Goal: Task Accomplishment & Management: Use online tool/utility

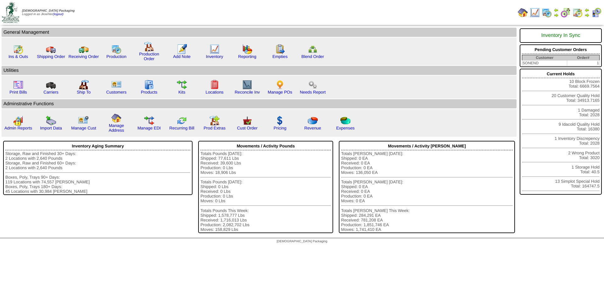
click at [544, 12] on img at bounding box center [547, 13] width 10 height 10
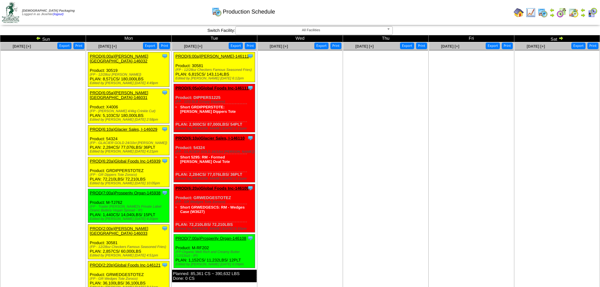
click at [40, 39] on img at bounding box center [38, 38] width 5 height 5
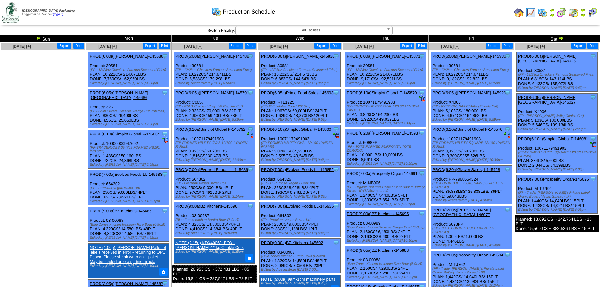
click at [467, 207] on link "PROD(6:20a)Lamb-Weston-146077" at bounding box center [461, 211] width 59 height 9
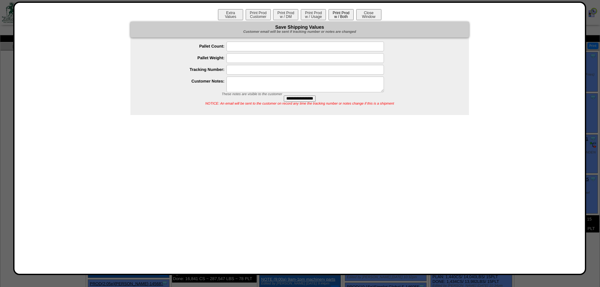
click at [345, 13] on button "Print Prod w / Both" at bounding box center [340, 14] width 25 height 11
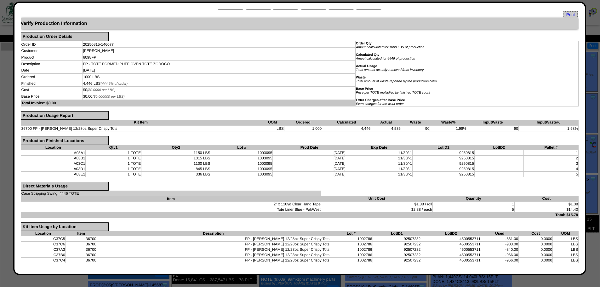
scroll to position [15, 0]
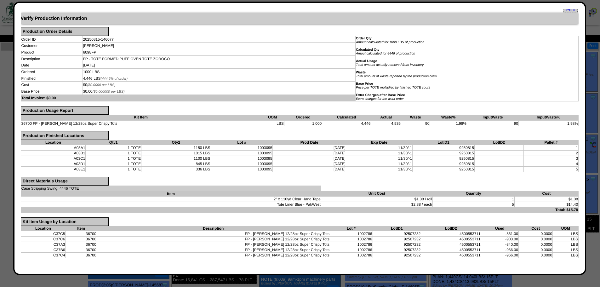
click at [491, 71] on div "Order Qty Amount calculated for 1000 LBS of production Calculated Qty Amout cal…" at bounding box center [467, 69] width 222 height 64
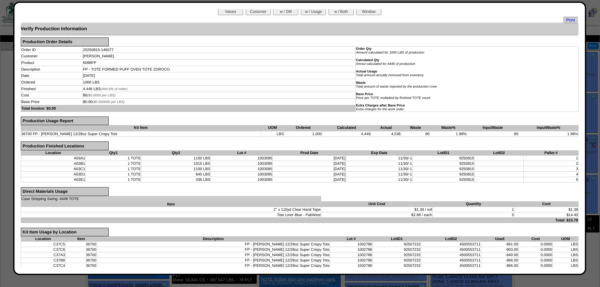
scroll to position [0, 0]
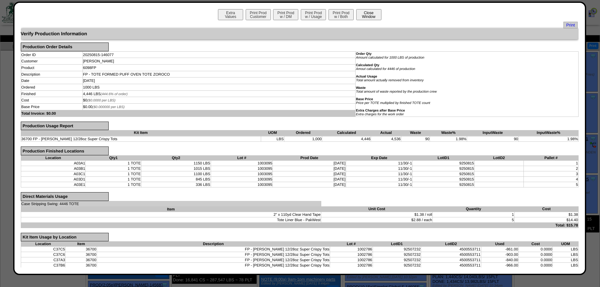
click at [368, 13] on button "Close Window" at bounding box center [368, 14] width 25 height 11
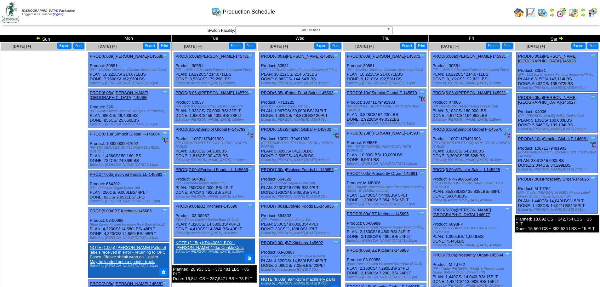
click at [520, 13] on img at bounding box center [518, 13] width 10 height 10
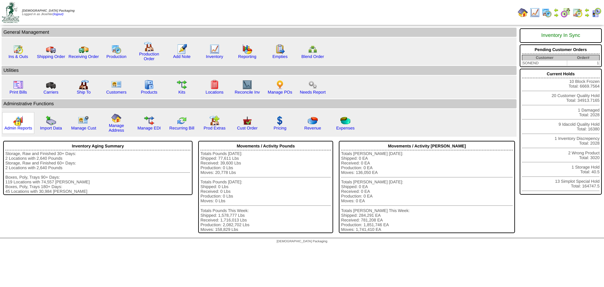
click at [13, 123] on img at bounding box center [18, 121] width 10 height 10
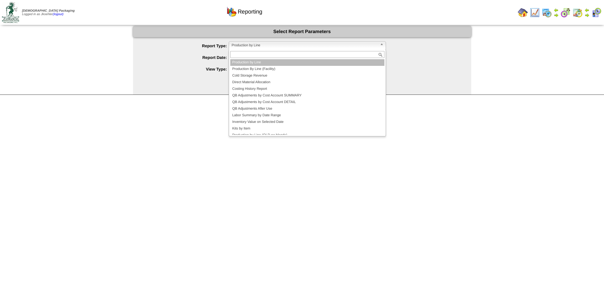
click at [278, 47] on span "Production by Line" at bounding box center [305, 46] width 146 height 8
click at [250, 63] on li "Production by Line" at bounding box center [307, 62] width 154 height 7
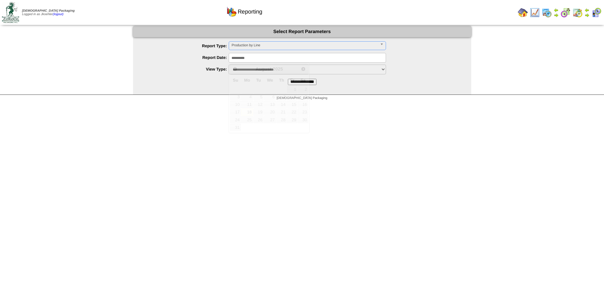
click at [256, 56] on input "**********" at bounding box center [307, 58] width 157 height 10
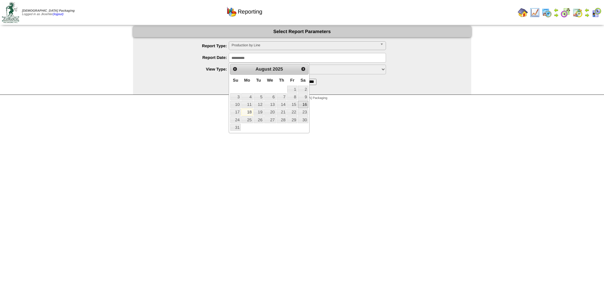
click at [301, 106] on link "16" at bounding box center [303, 104] width 10 height 7
type input "**********"
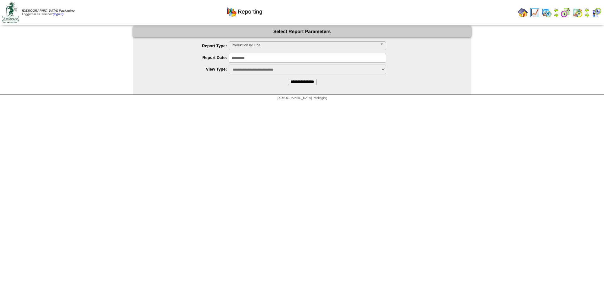
click at [309, 85] on input "**********" at bounding box center [302, 82] width 29 height 6
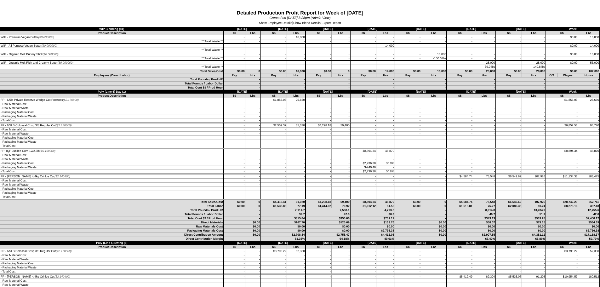
drag, startPoint x: 283, startPoint y: 23, endPoint x: 376, endPoint y: 106, distance: 124.6
click at [283, 23] on link "Show Employee Details" at bounding box center [275, 23] width 33 height 4
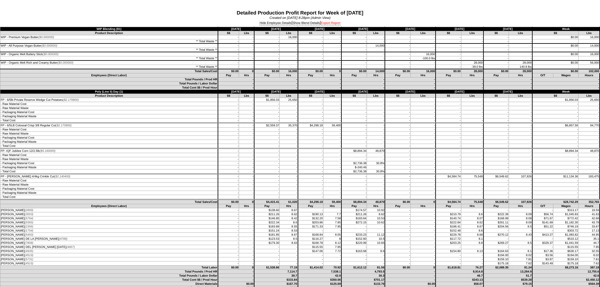
click at [332, 23] on link "Export Report" at bounding box center [331, 23] width 20 height 4
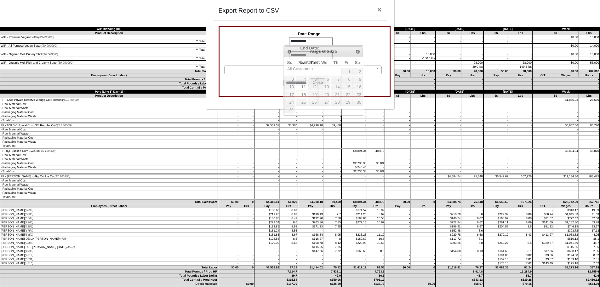
click at [310, 38] on input "**********" at bounding box center [310, 41] width 43 height 8
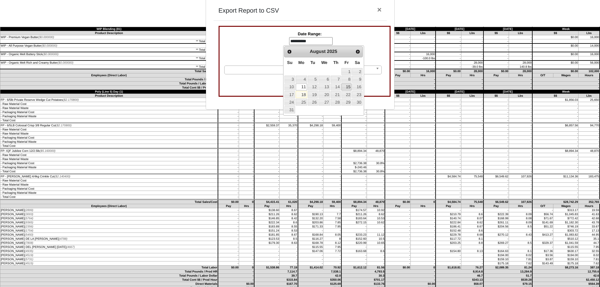
click at [344, 88] on link "15" at bounding box center [346, 86] width 10 height 7
type input "**********"
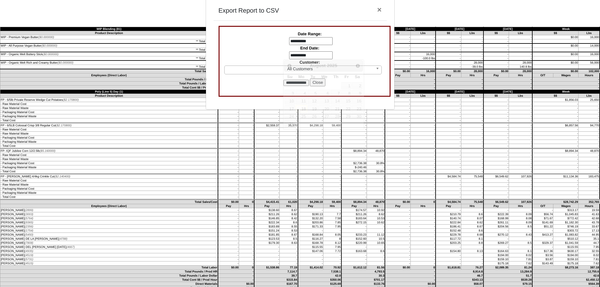
click at [306, 57] on input "**********" at bounding box center [310, 55] width 43 height 8
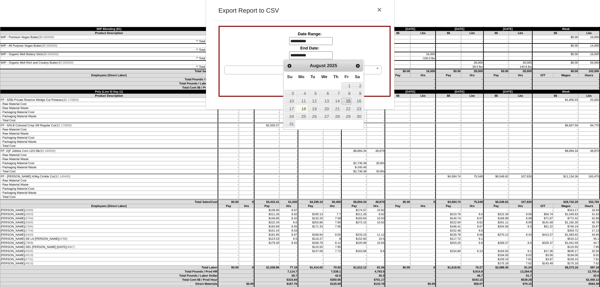
click at [345, 99] on link "15" at bounding box center [346, 101] width 10 height 7
type input "**********"
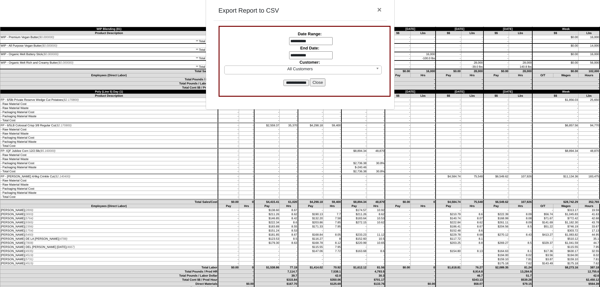
click at [305, 82] on input "**********" at bounding box center [295, 83] width 25 height 6
click at [323, 80] on button "Close" at bounding box center [317, 82] width 15 height 8
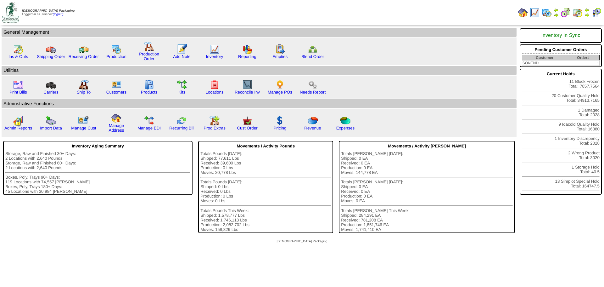
click at [377, 20] on td "Print All" at bounding box center [335, 13] width 361 height 24
click at [364, 82] on td "Print Bills" at bounding box center [259, 87] width 515 height 23
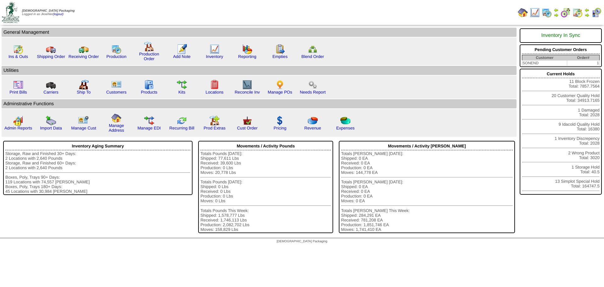
click at [364, 82] on td "Print Bills" at bounding box center [259, 87] width 515 height 23
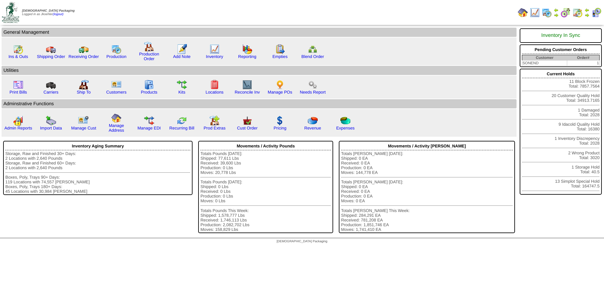
click at [364, 82] on td "Print Bills" at bounding box center [259, 87] width 515 height 23
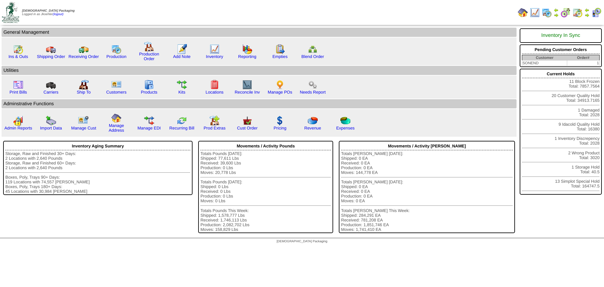
click at [364, 82] on td "Print Bills" at bounding box center [259, 87] width 515 height 23
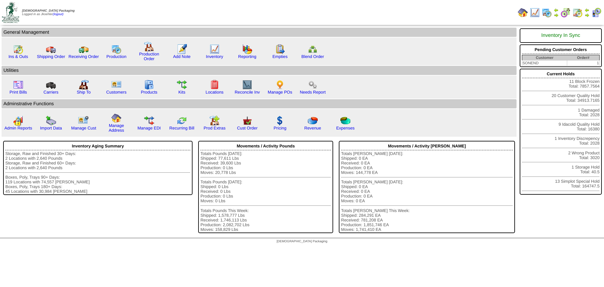
click at [364, 82] on td "Print Bills" at bounding box center [259, 87] width 515 height 23
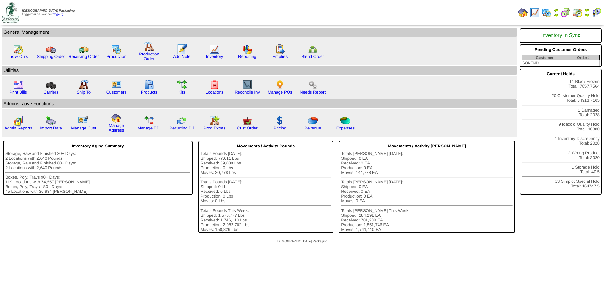
click at [364, 82] on td "Print Bills" at bounding box center [259, 87] width 515 height 23
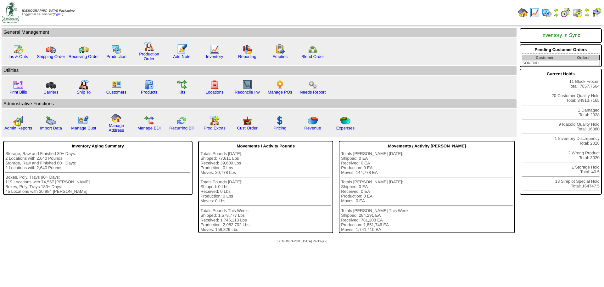
click at [364, 82] on td "Print Bills" at bounding box center [259, 87] width 515 height 23
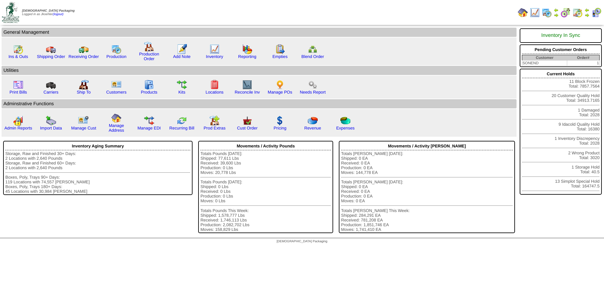
click at [364, 82] on td "Print Bills" at bounding box center [259, 87] width 515 height 23
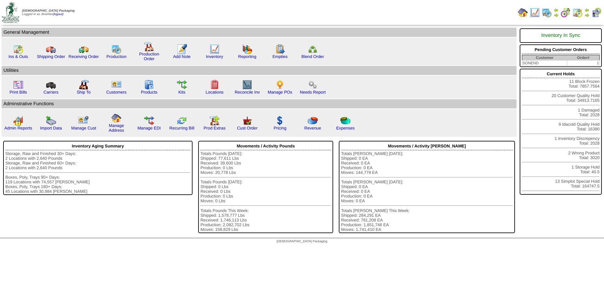
click at [364, 82] on td "Print Bills" at bounding box center [259, 87] width 515 height 23
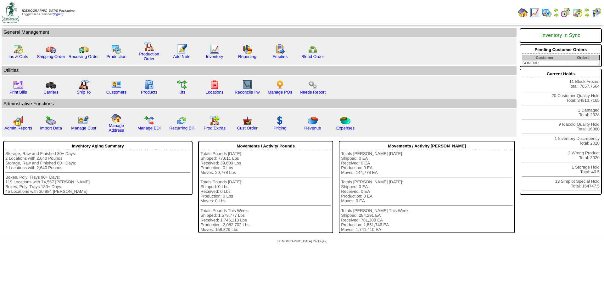
click at [364, 82] on td "Print Bills" at bounding box center [259, 87] width 515 height 23
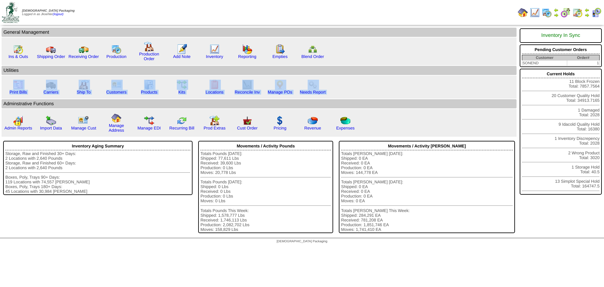
click at [364, 82] on td "Print Bills" at bounding box center [259, 87] width 515 height 23
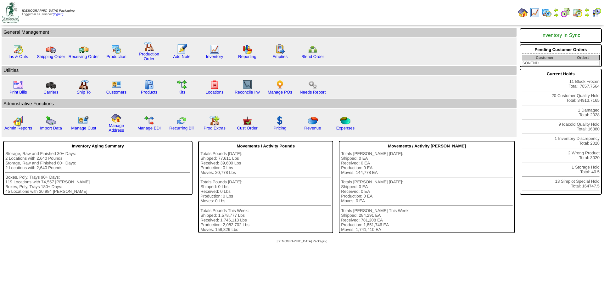
click at [364, 82] on td "Print Bills" at bounding box center [259, 87] width 515 height 23
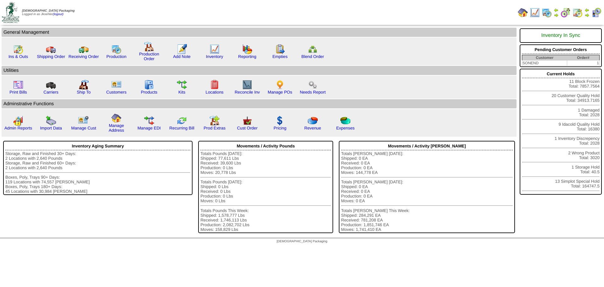
click at [364, 82] on td "Print Bills" at bounding box center [259, 87] width 515 height 23
click at [137, 50] on div "Production Order" at bounding box center [149, 51] width 32 height 26
click at [28, 143] on div "Inventory Aging Summary" at bounding box center [97, 146] width 185 height 8
